Goal: Task Accomplishment & Management: Use online tool/utility

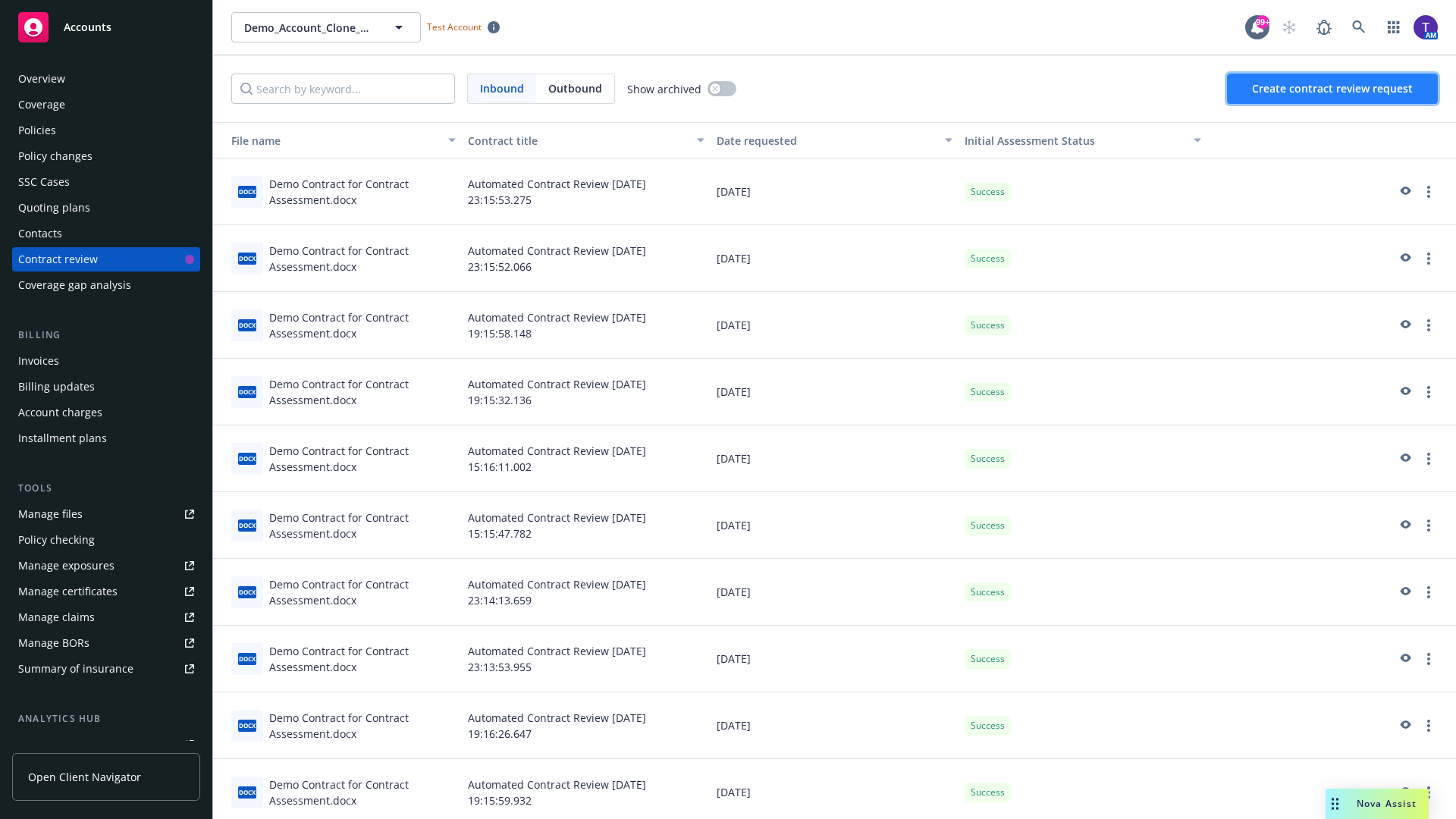
click at [1333, 89] on span "Create contract review request" at bounding box center [1332, 88] width 161 height 15
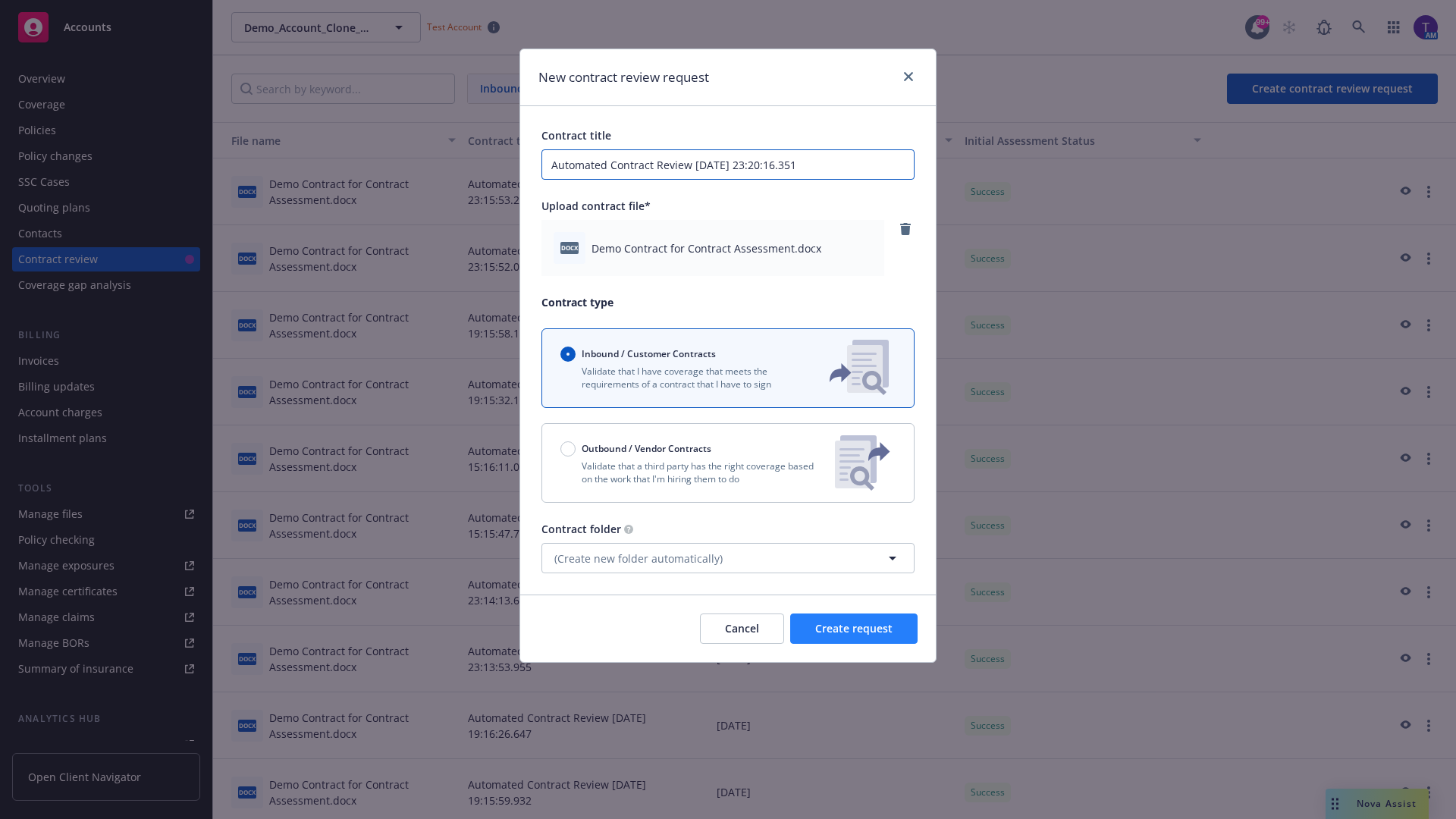
type input "Automated Contract Review 09-11-2025 23:20:16.351"
click at [853, 629] on span "Create request" at bounding box center [853, 628] width 77 height 15
